Goal: Navigation & Orientation: Find specific page/section

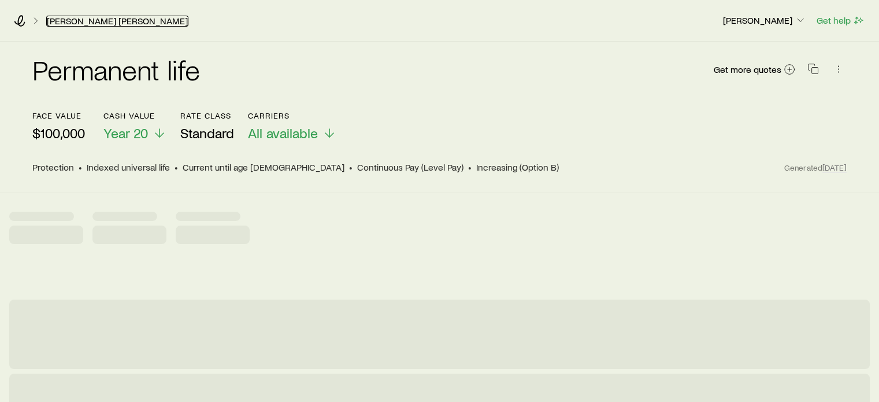
click at [86, 16] on link "[PERSON_NAME] [PERSON_NAME]" at bounding box center [117, 21] width 142 height 11
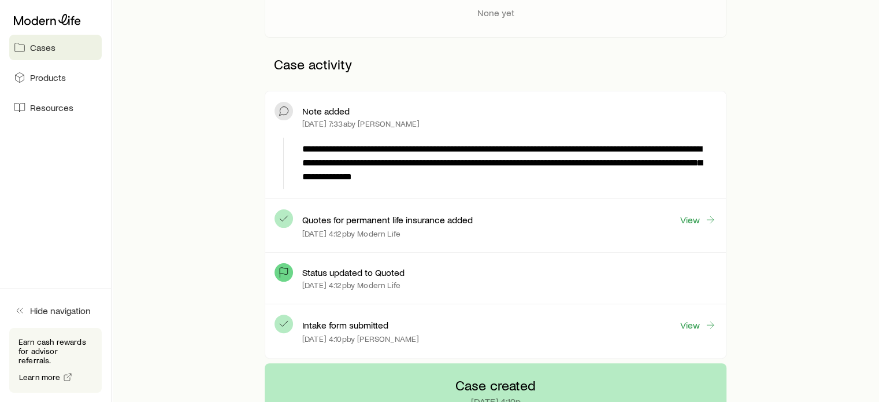
scroll to position [245, 0]
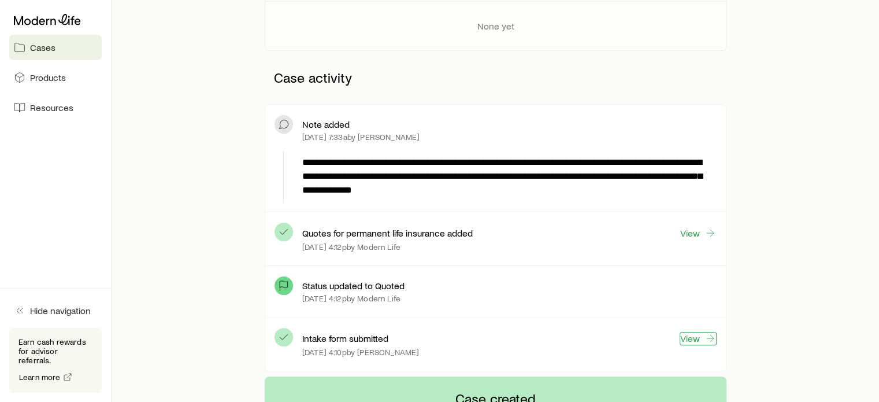
click at [695, 336] on link "View" at bounding box center [698, 338] width 37 height 13
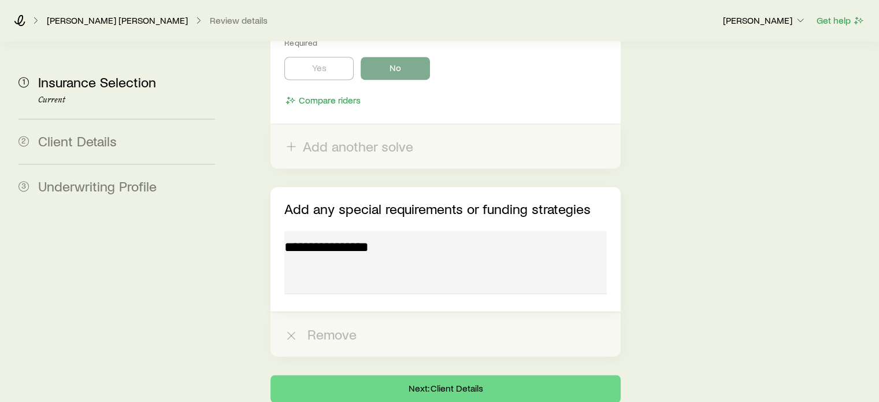
scroll to position [1766, 0]
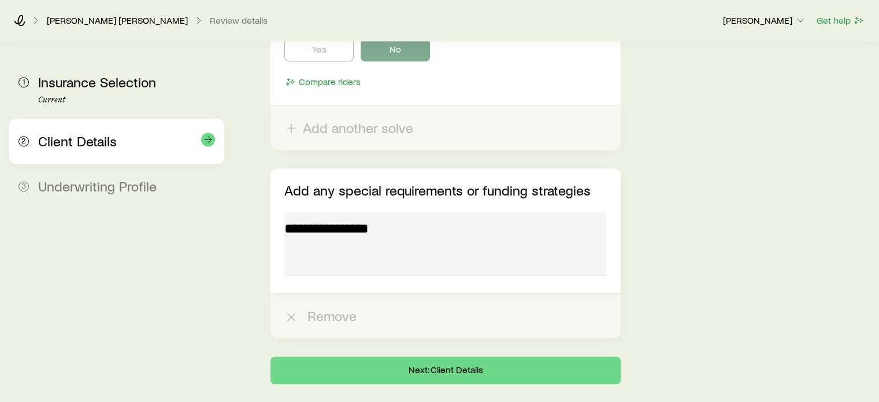
click at [76, 145] on span "Client Details" at bounding box center [77, 140] width 79 height 17
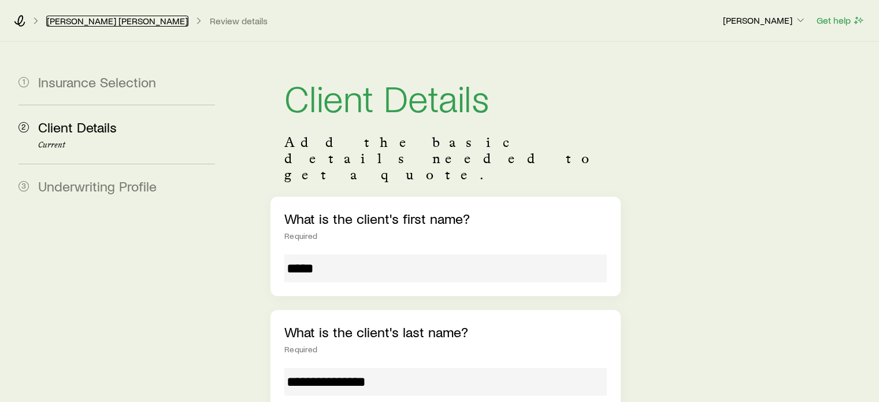
click at [69, 23] on link "[PERSON_NAME] [PERSON_NAME]" at bounding box center [117, 21] width 142 height 11
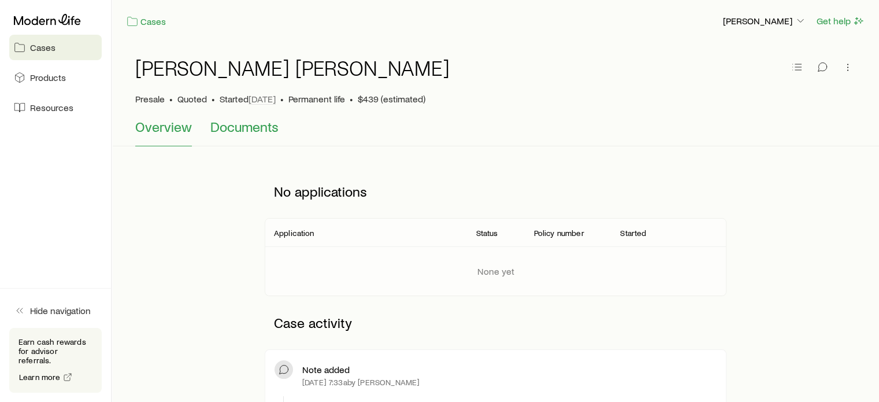
click at [258, 131] on span "Documents" at bounding box center [244, 126] width 68 height 16
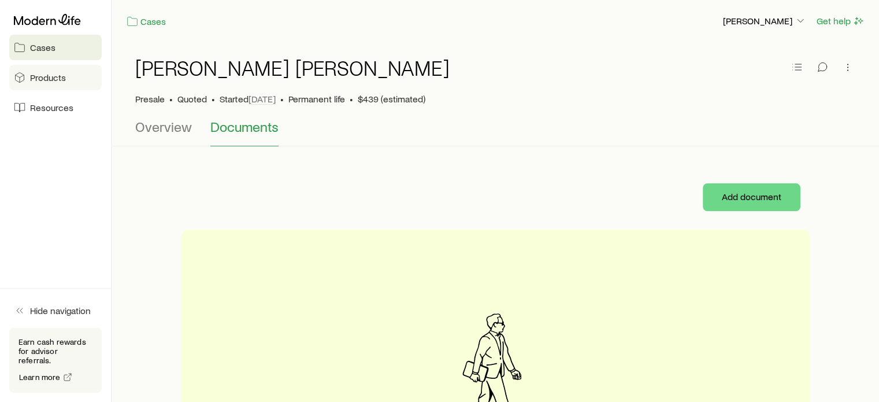
click at [39, 77] on span "Products" at bounding box center [48, 78] width 36 height 12
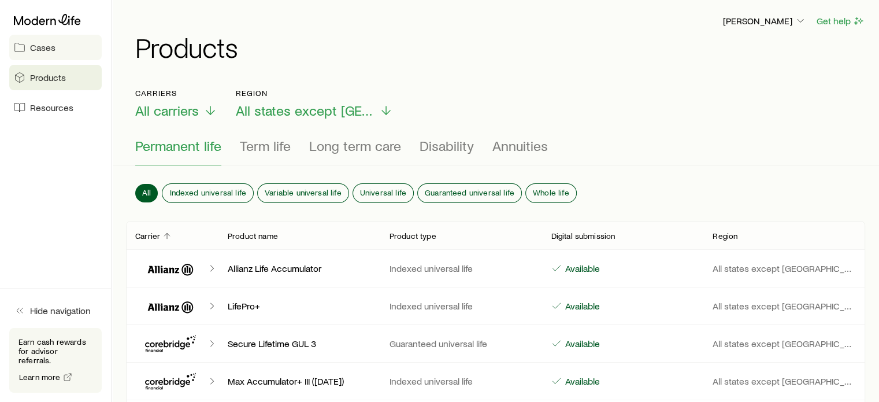
click at [40, 51] on span "Cases" at bounding box center [42, 48] width 25 height 12
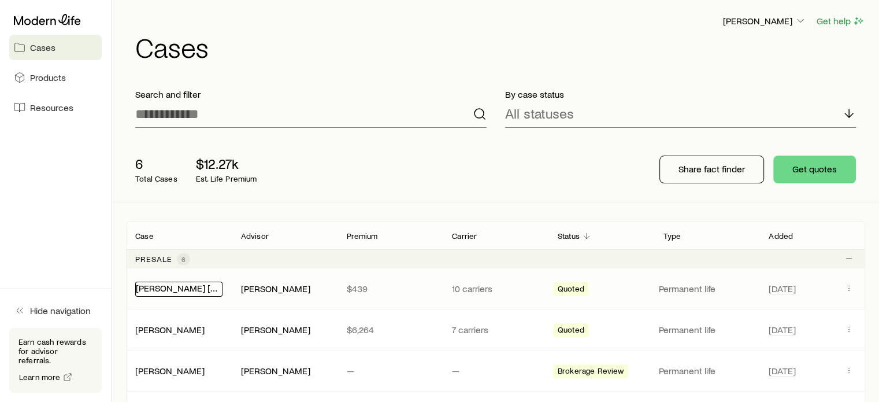
click at [162, 288] on link "[PERSON_NAME] [PERSON_NAME]" at bounding box center [206, 287] width 141 height 11
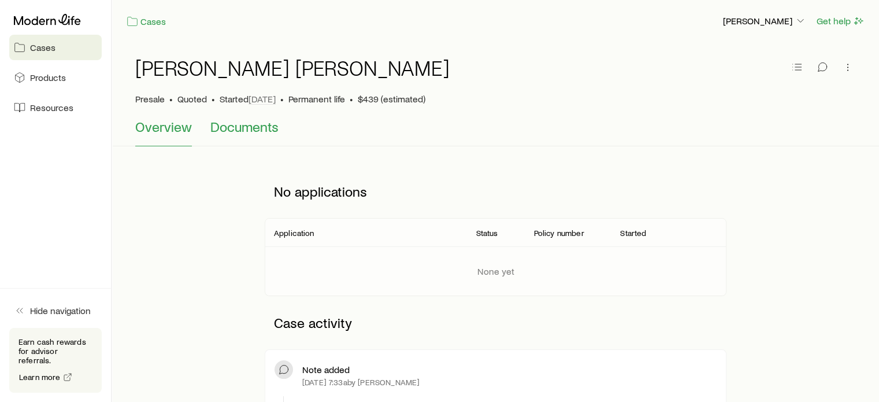
click at [246, 130] on span "Documents" at bounding box center [244, 126] width 68 height 16
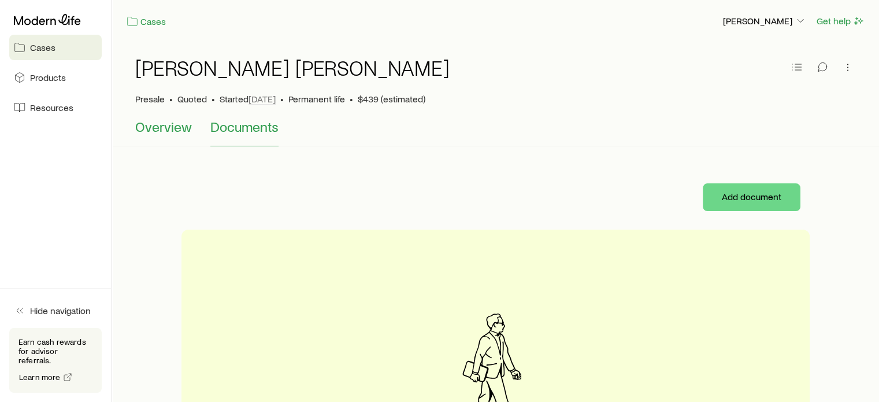
click at [165, 125] on span "Overview" at bounding box center [163, 126] width 57 height 16
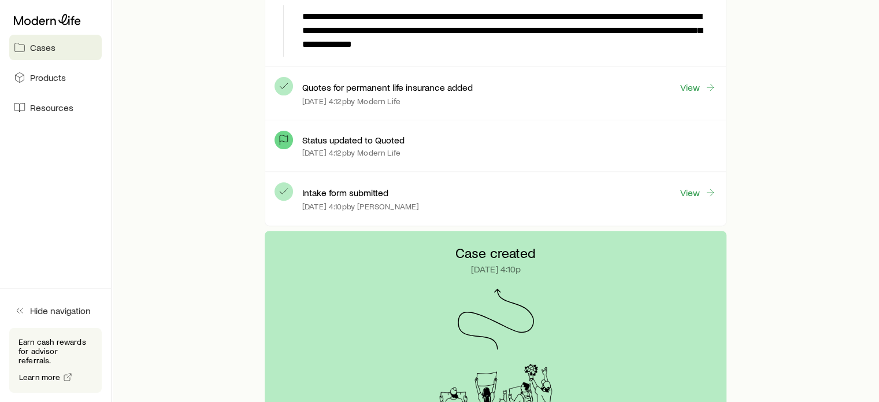
scroll to position [405, 0]
